Goal: Information Seeking & Learning: Learn about a topic

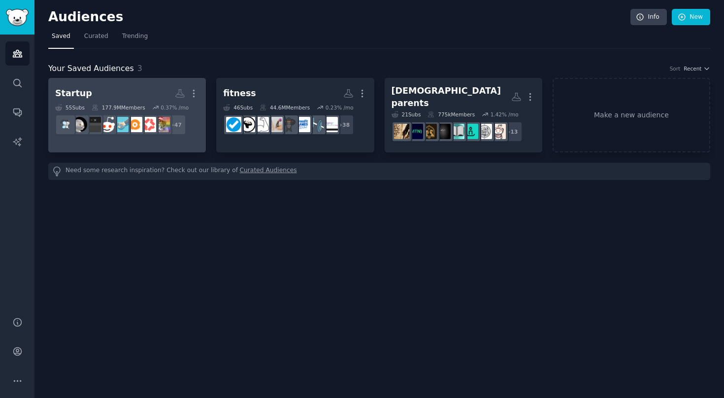
click at [126, 97] on h2 "Startup More" at bounding box center [127, 93] width 144 height 17
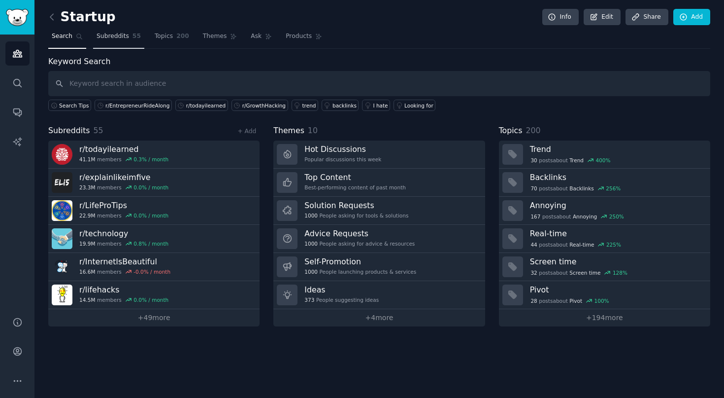
click at [110, 46] on link "Subreddits 55" at bounding box center [118, 39] width 51 height 20
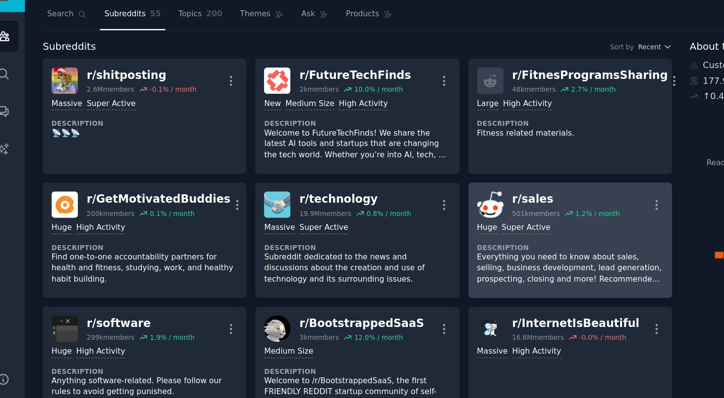
click at [414, 224] on p "Everything you need to know about sales, selling, business development, lead ge…" at bounding box center [462, 235] width 146 height 26
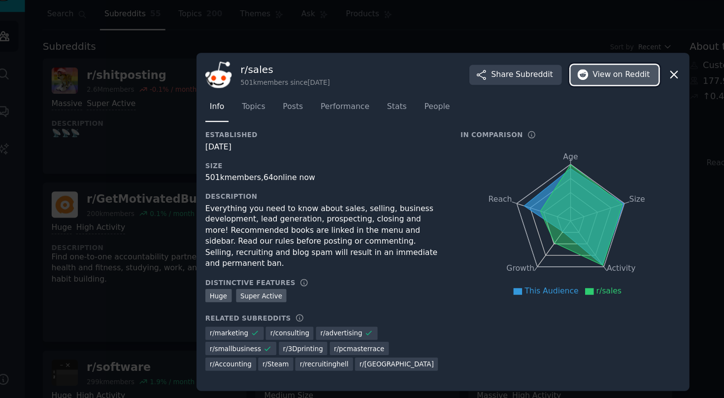
click at [494, 86] on span "View on Reddit" at bounding box center [501, 83] width 45 height 9
click at [316, 57] on div at bounding box center [362, 199] width 724 height 398
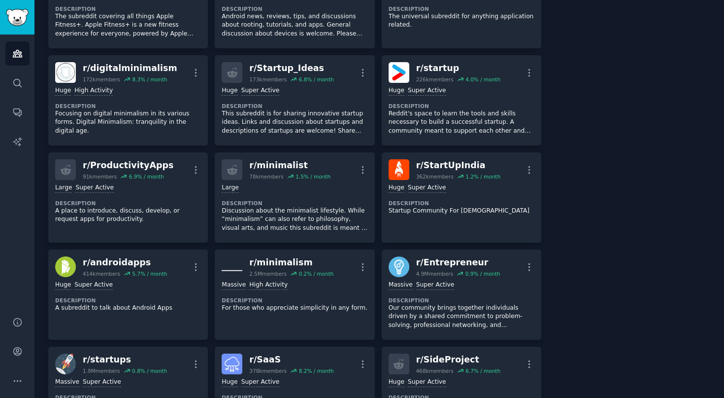
scroll to position [1416, 0]
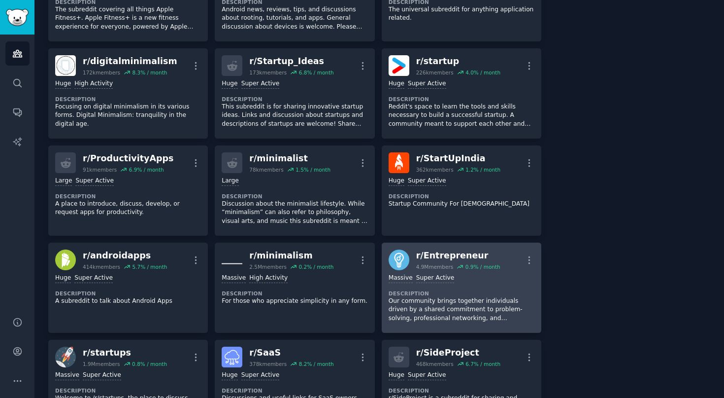
click at [472, 301] on p "Our community brings together individuals driven by a shared commitment to prob…" at bounding box center [462, 310] width 146 height 26
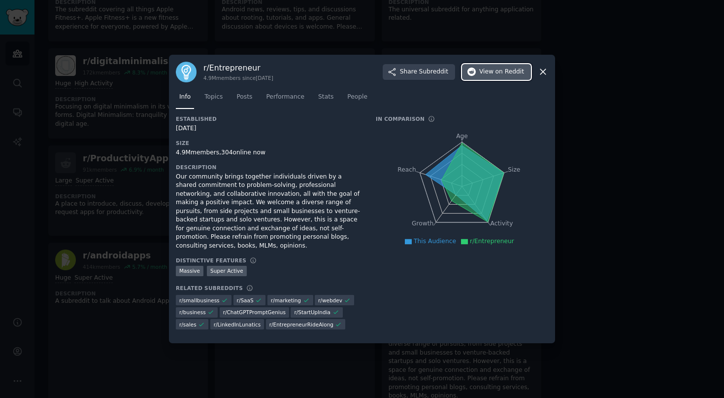
click at [481, 67] on button "View on Reddit" at bounding box center [496, 72] width 69 height 16
click at [648, 142] on div at bounding box center [362, 199] width 724 height 398
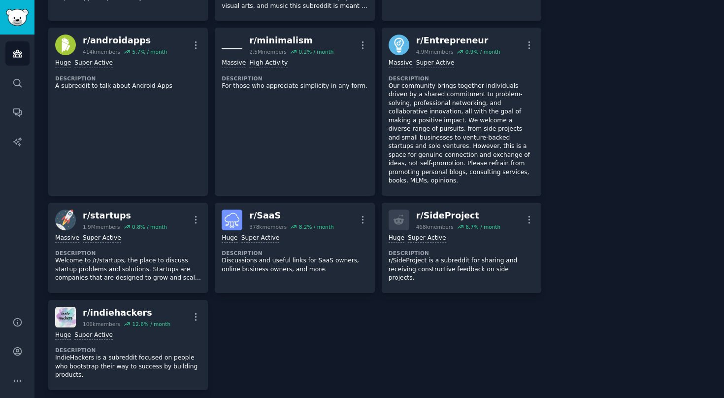
scroll to position [1674, 0]
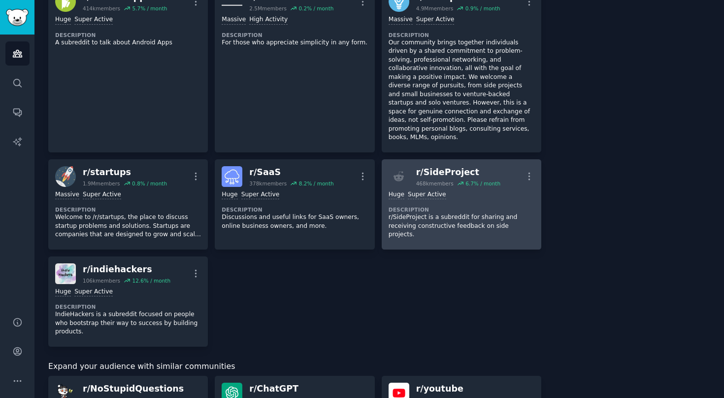
click at [487, 190] on div "Huge Super Active" at bounding box center [462, 194] width 146 height 9
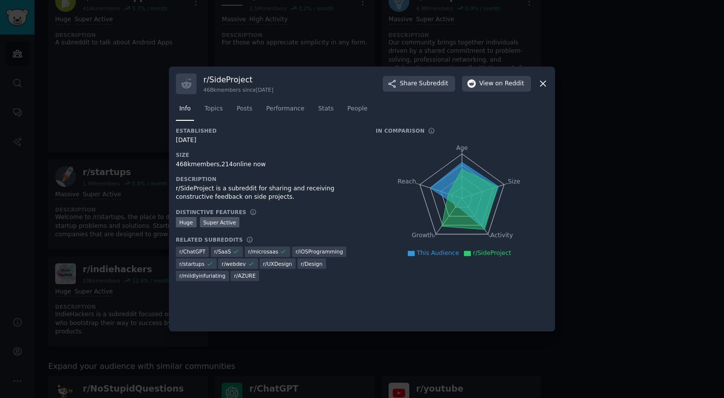
click at [312, 37] on div at bounding box center [362, 199] width 724 height 398
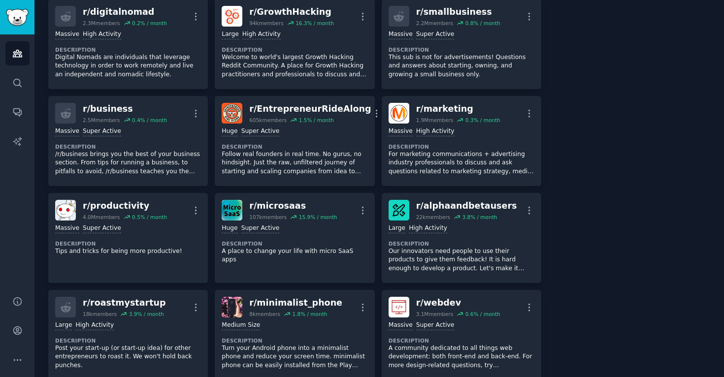
scroll to position [1571, 0]
